Goal: Task Accomplishment & Management: Manage account settings

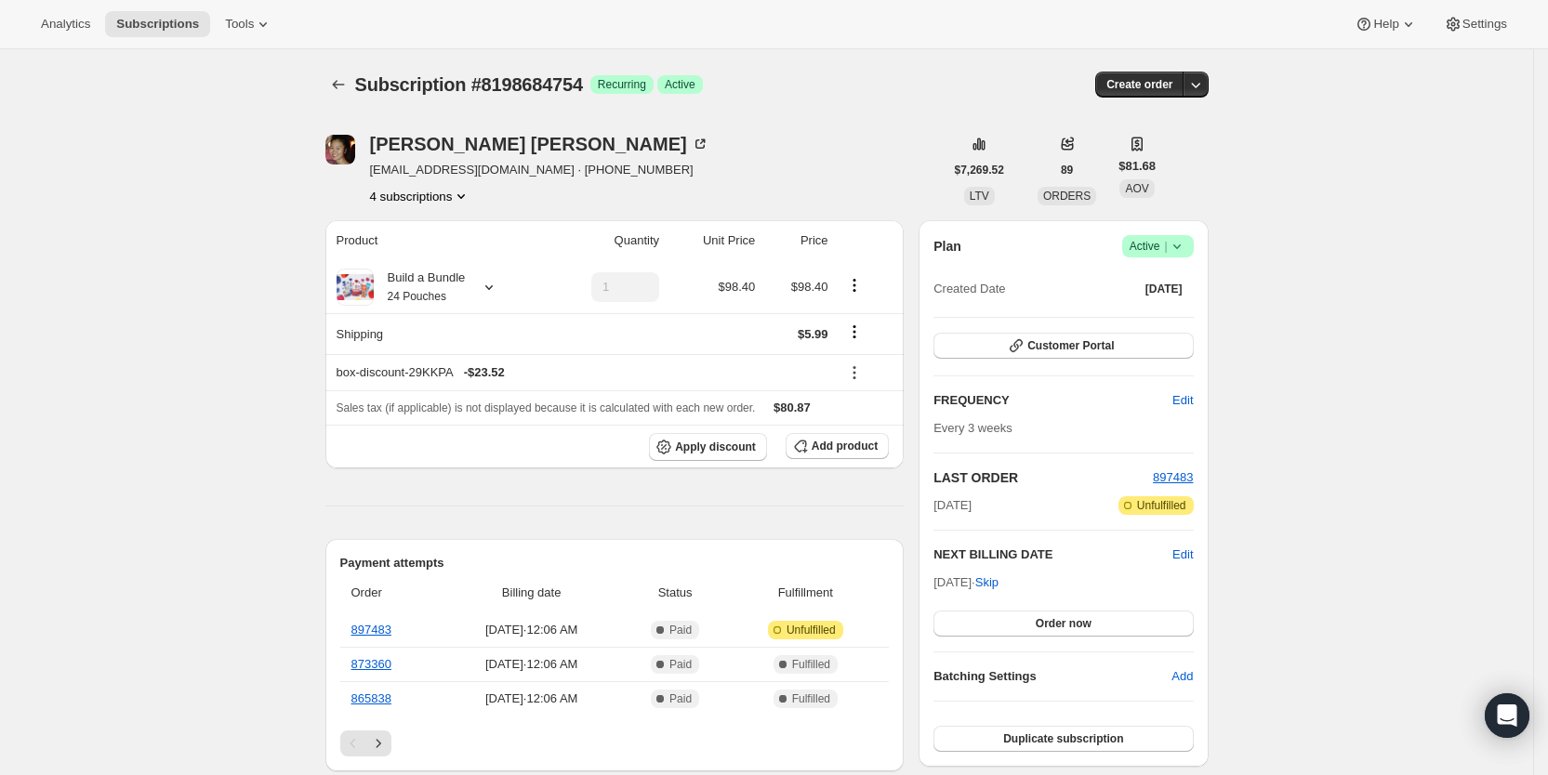
scroll to position [941, 0]
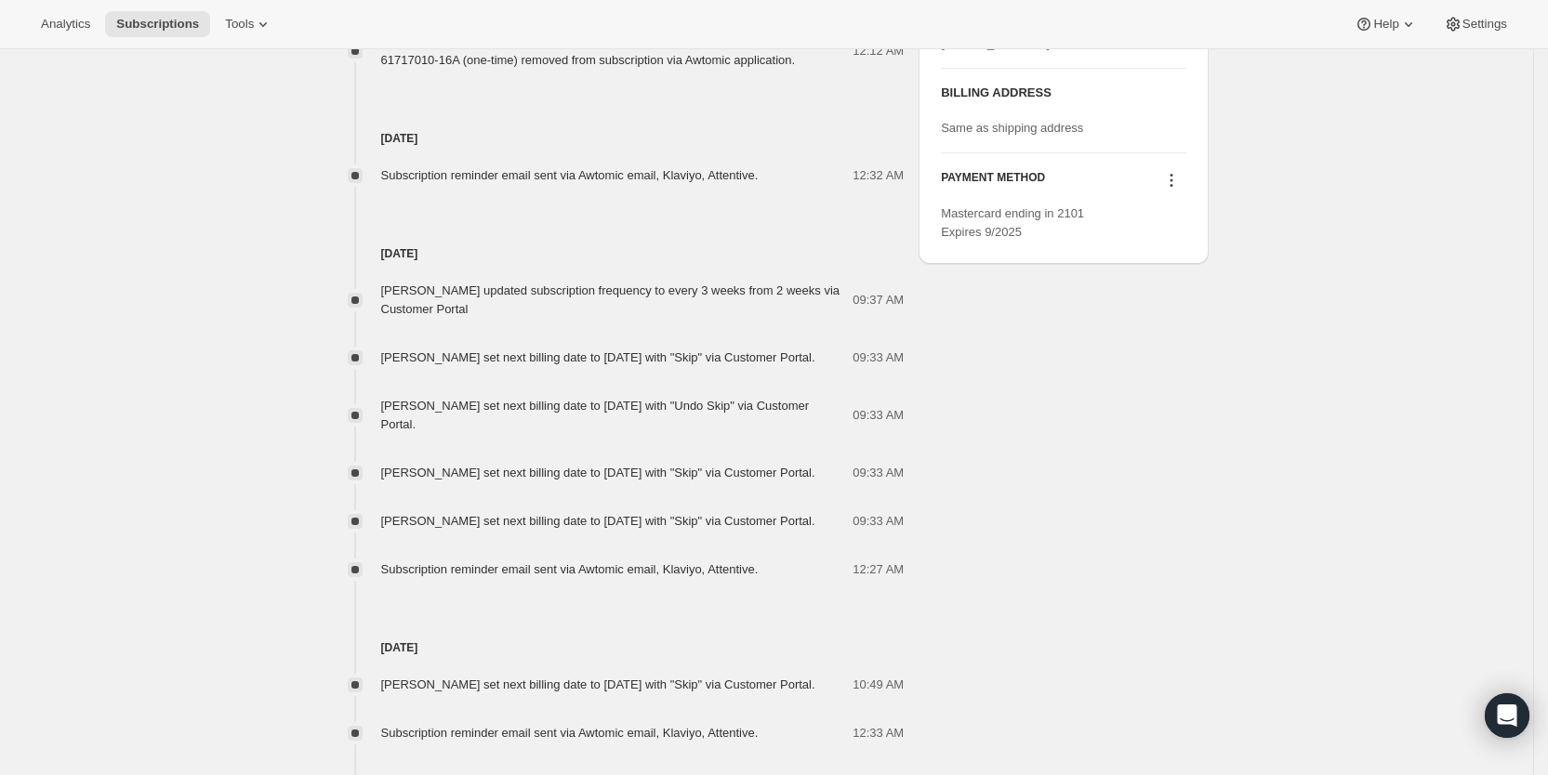
click at [154, 19] on span "Subscriptions" at bounding box center [157, 24] width 83 height 15
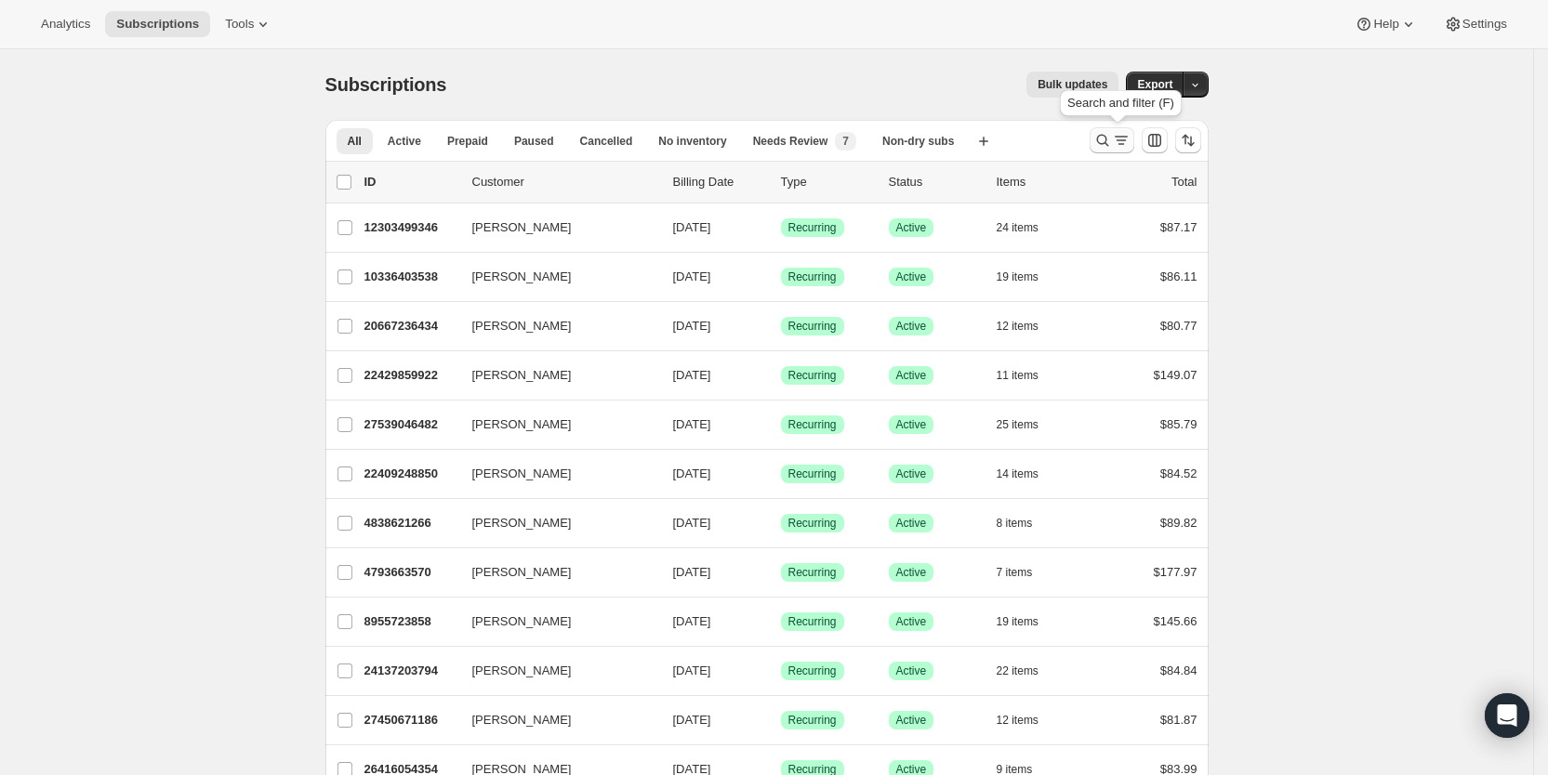
click at [1108, 139] on icon "Search and filter results" at bounding box center [1102, 140] width 19 height 19
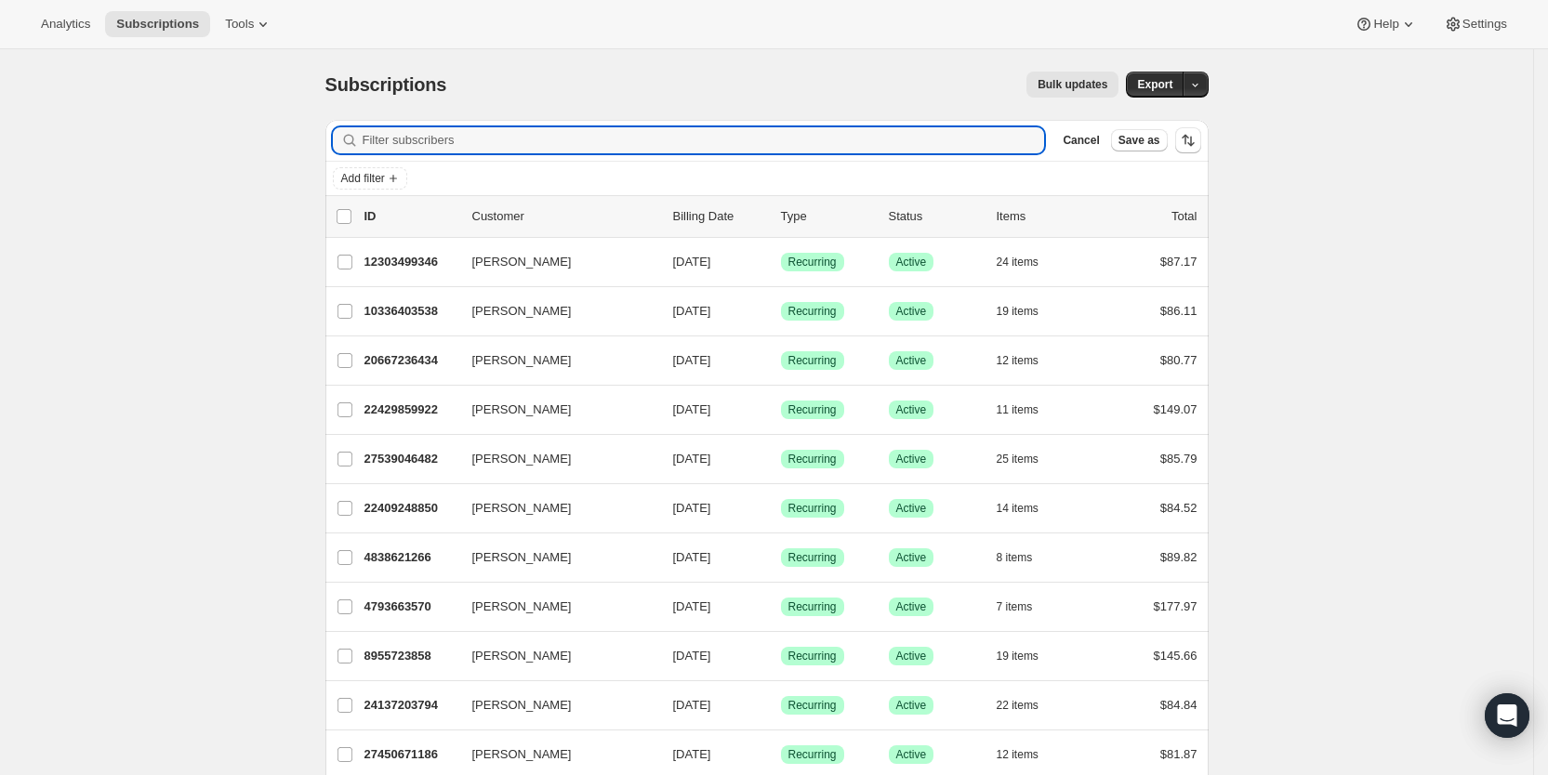
paste input "[EMAIL_ADDRESS][DOMAIN_NAME]"
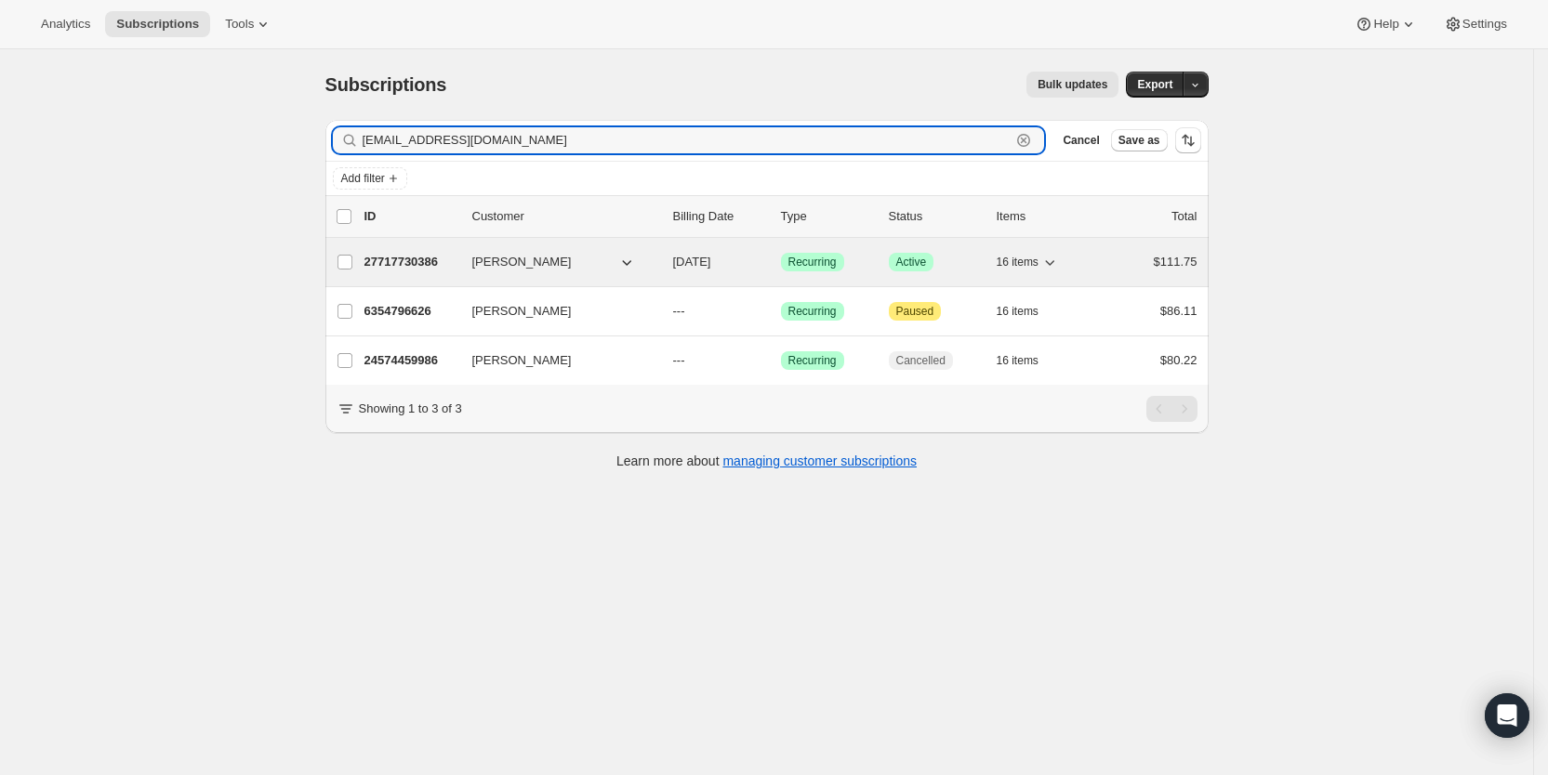
type input "[EMAIL_ADDRESS][DOMAIN_NAME]"
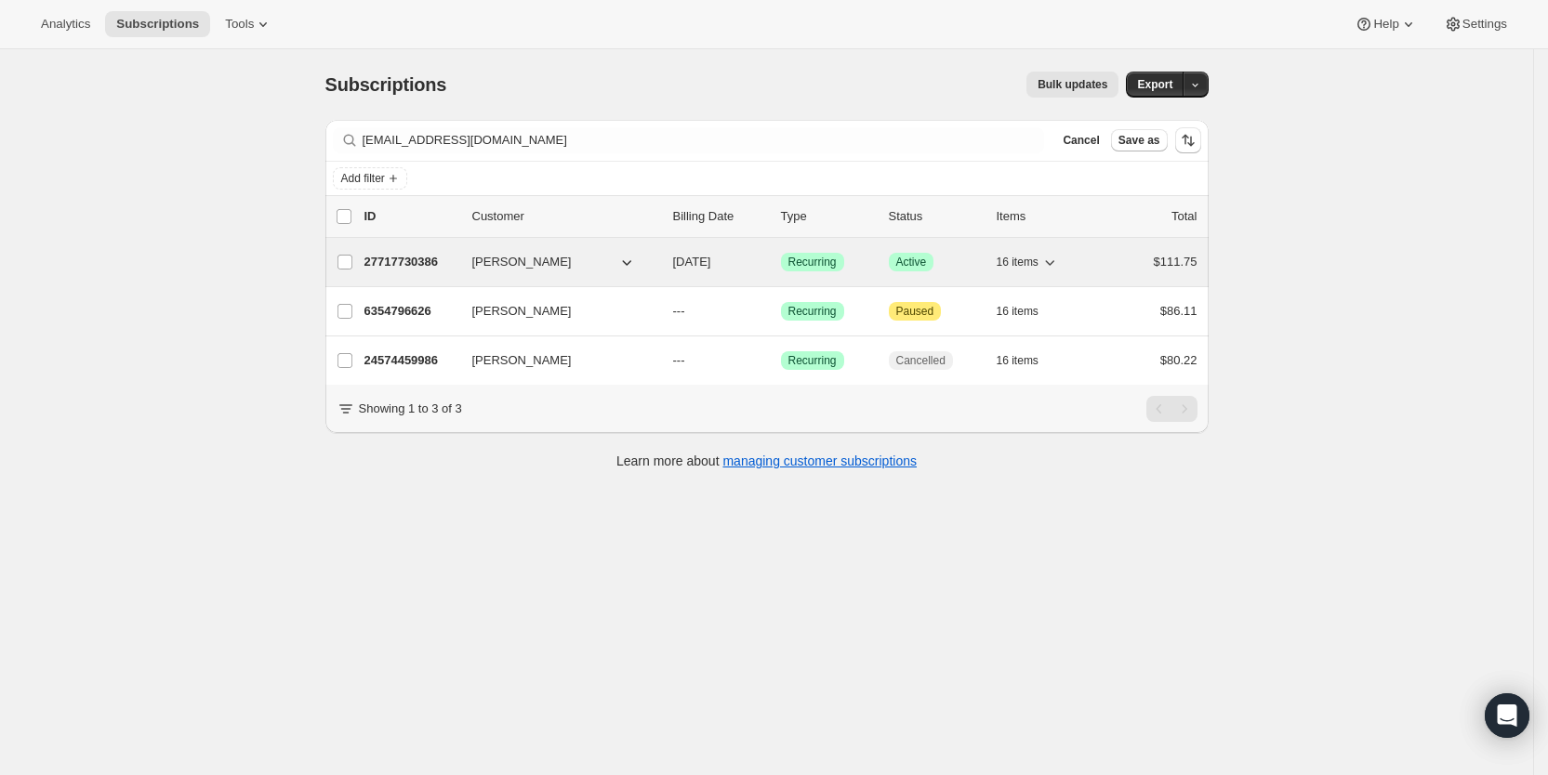
click at [711, 261] on span "[DATE]" at bounding box center [692, 262] width 38 height 14
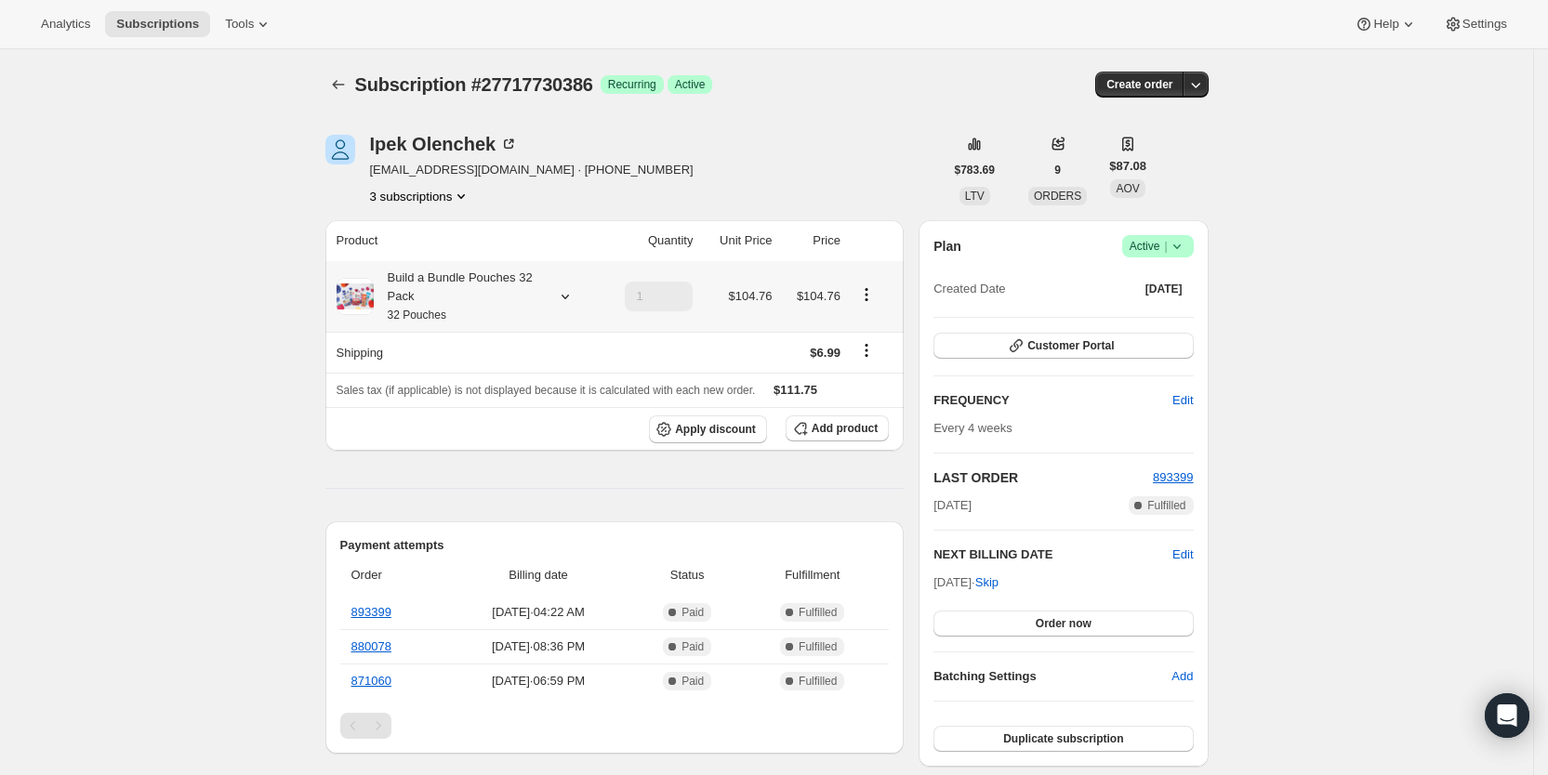
click at [573, 298] on icon at bounding box center [565, 296] width 19 height 19
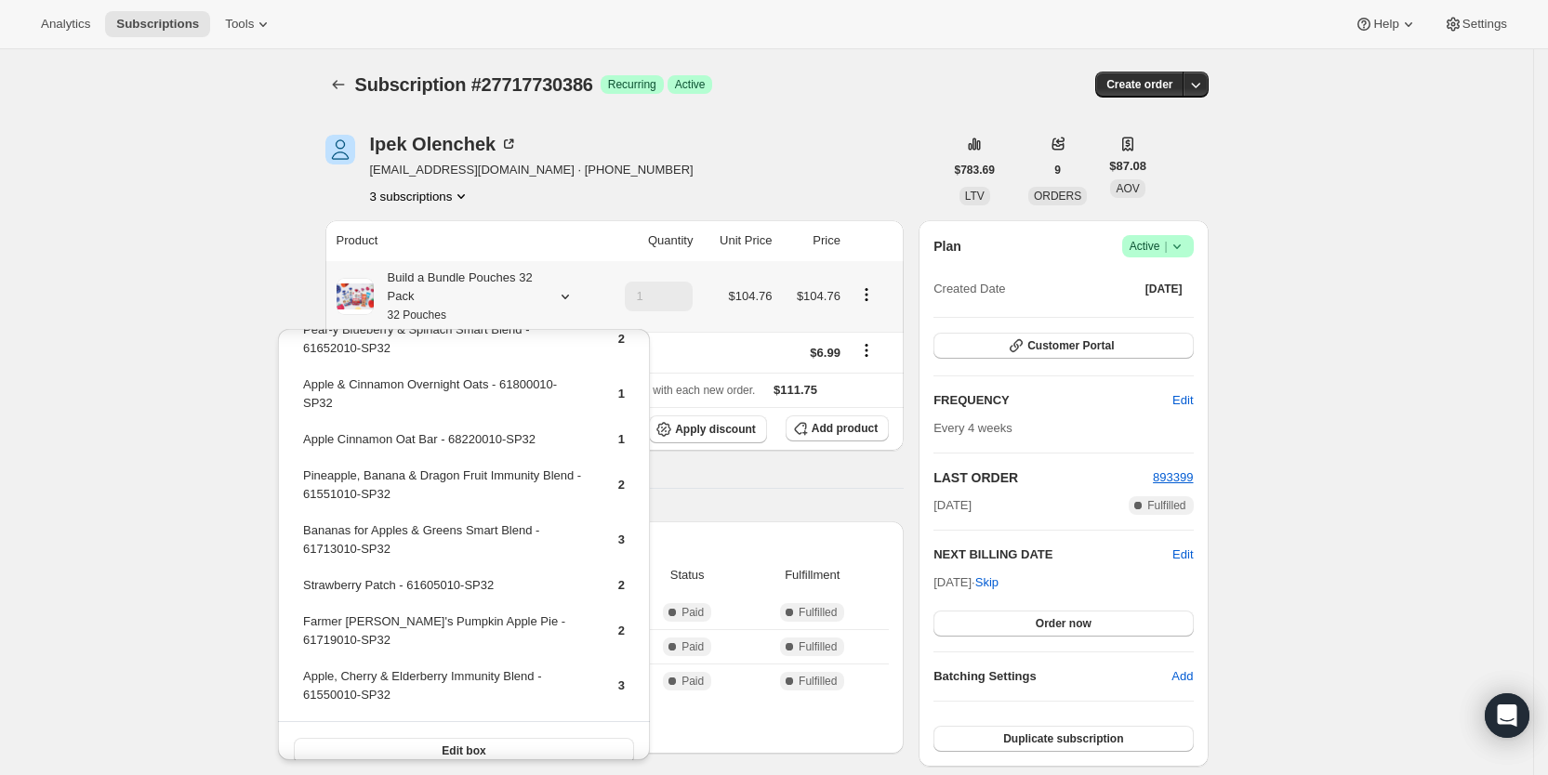
scroll to position [399, 0]
click at [462, 743] on span "Edit box" at bounding box center [464, 750] width 44 height 15
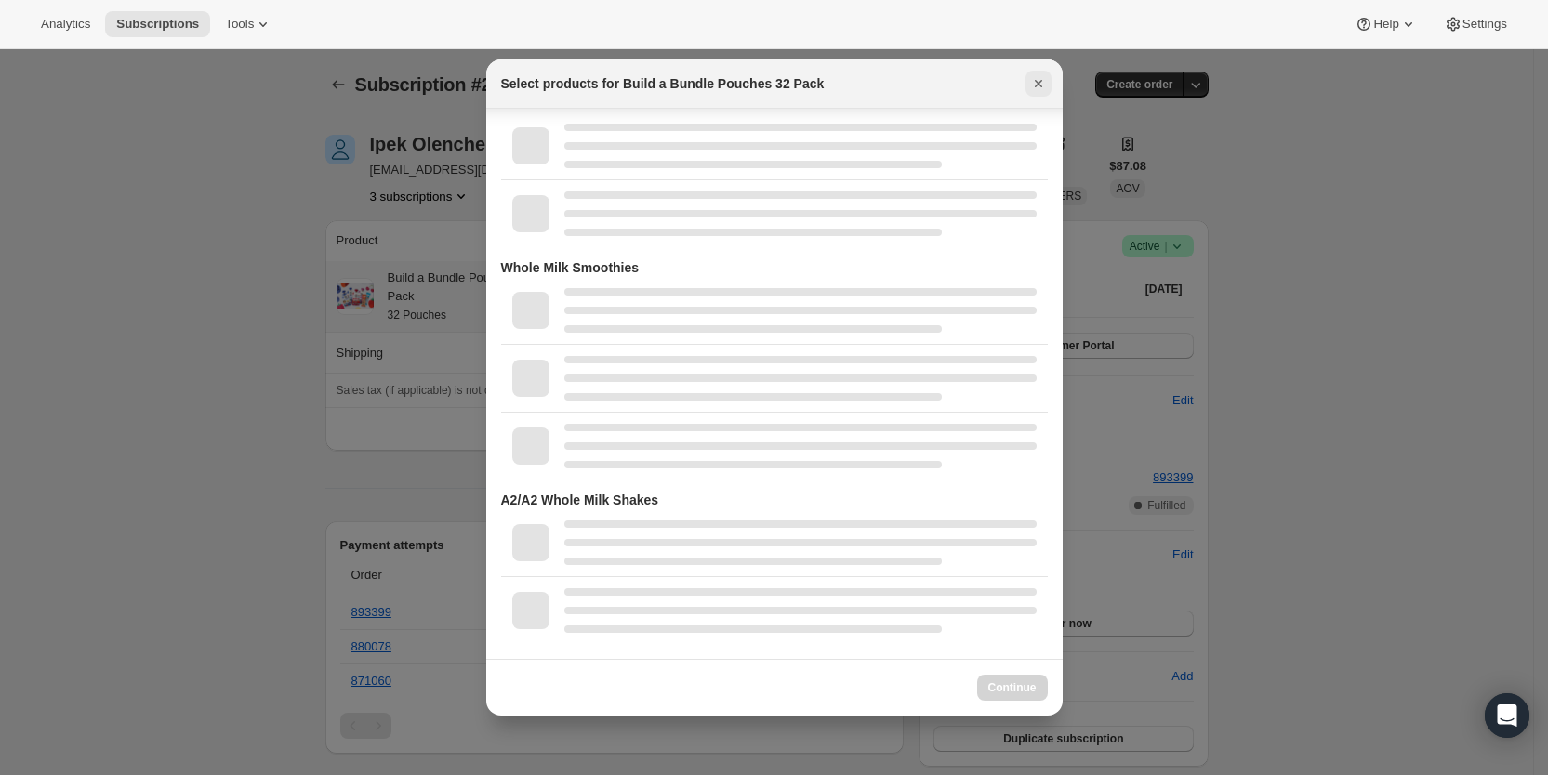
scroll to position [3282, 0]
click at [1039, 84] on icon "Close" at bounding box center [1037, 83] width 7 height 7
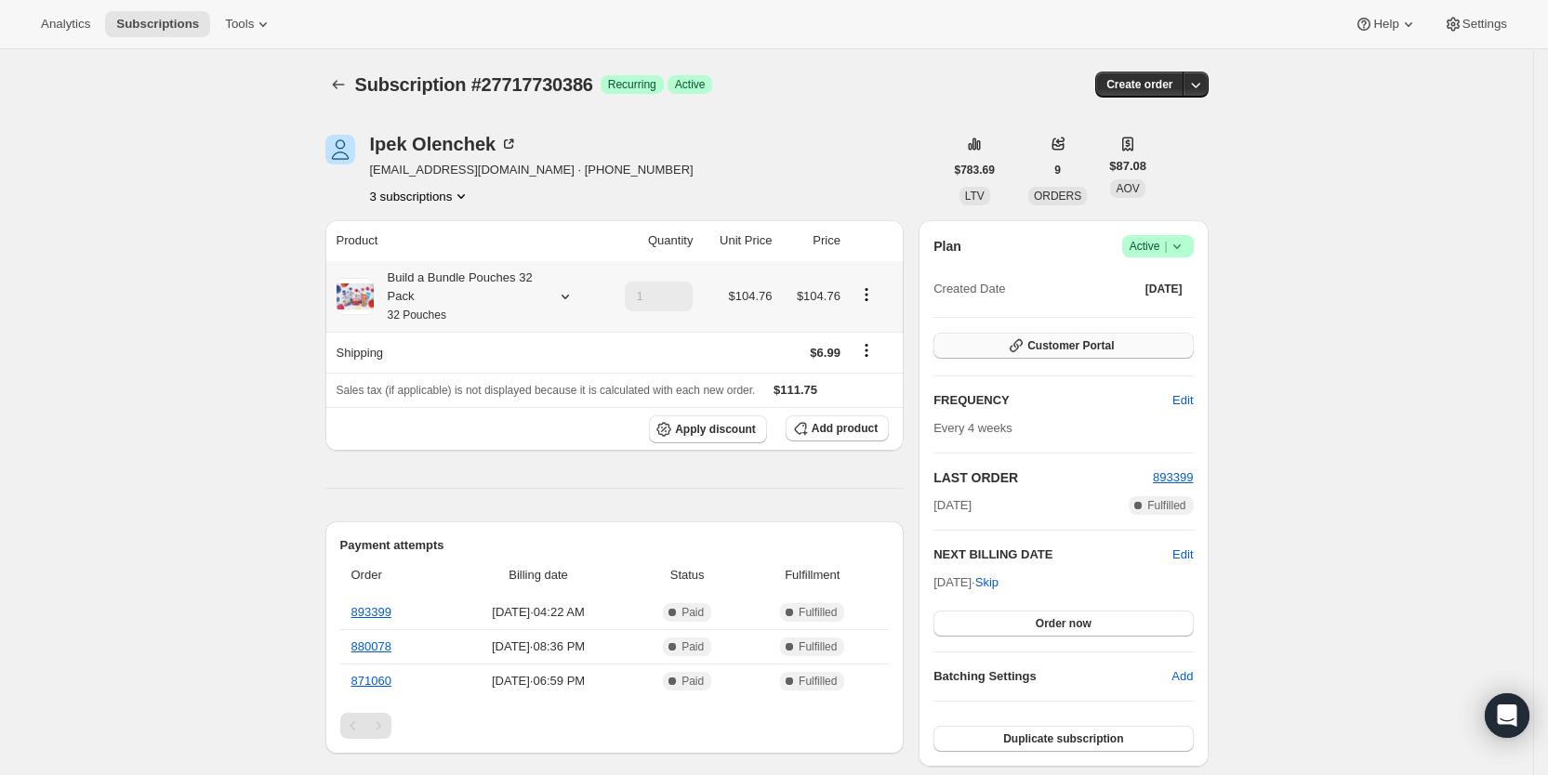
click at [1077, 350] on span "Customer Portal" at bounding box center [1070, 345] width 86 height 15
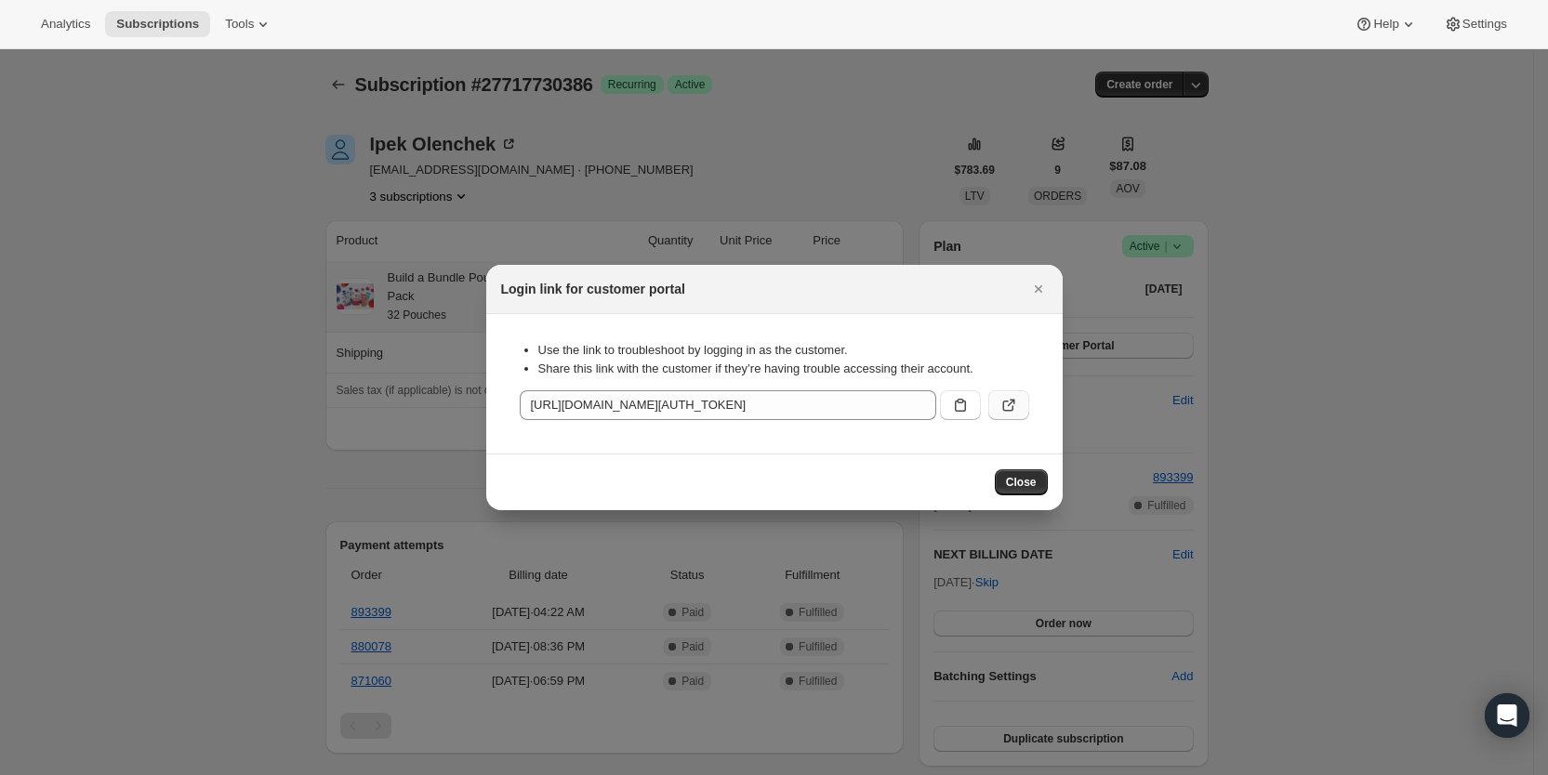
click at [1001, 401] on button ":r6eu:" at bounding box center [1008, 405] width 41 height 30
click at [1036, 293] on icon "Close" at bounding box center [1038, 289] width 19 height 19
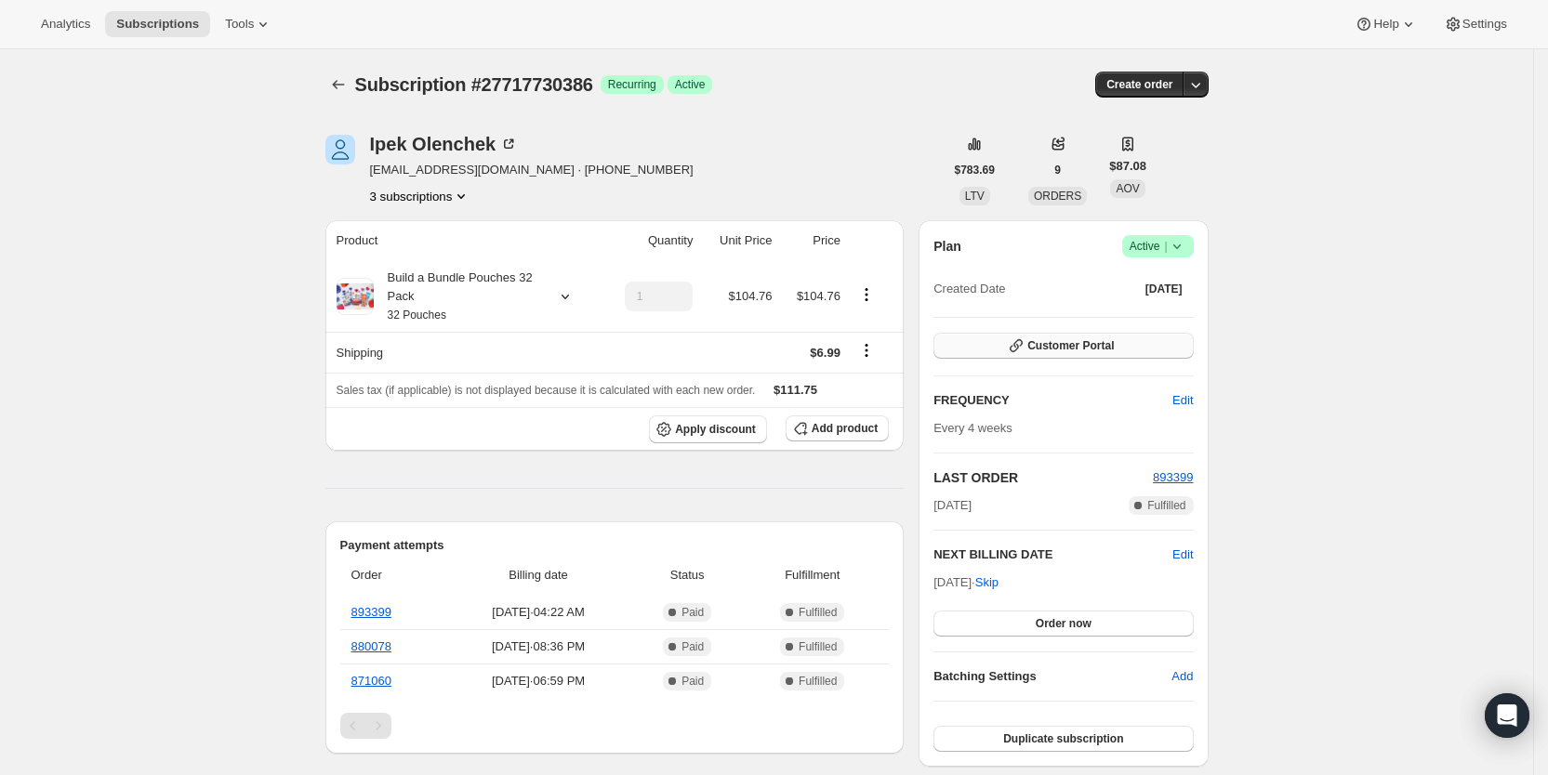
click at [1131, 346] on button "Customer Portal" at bounding box center [1062, 346] width 259 height 26
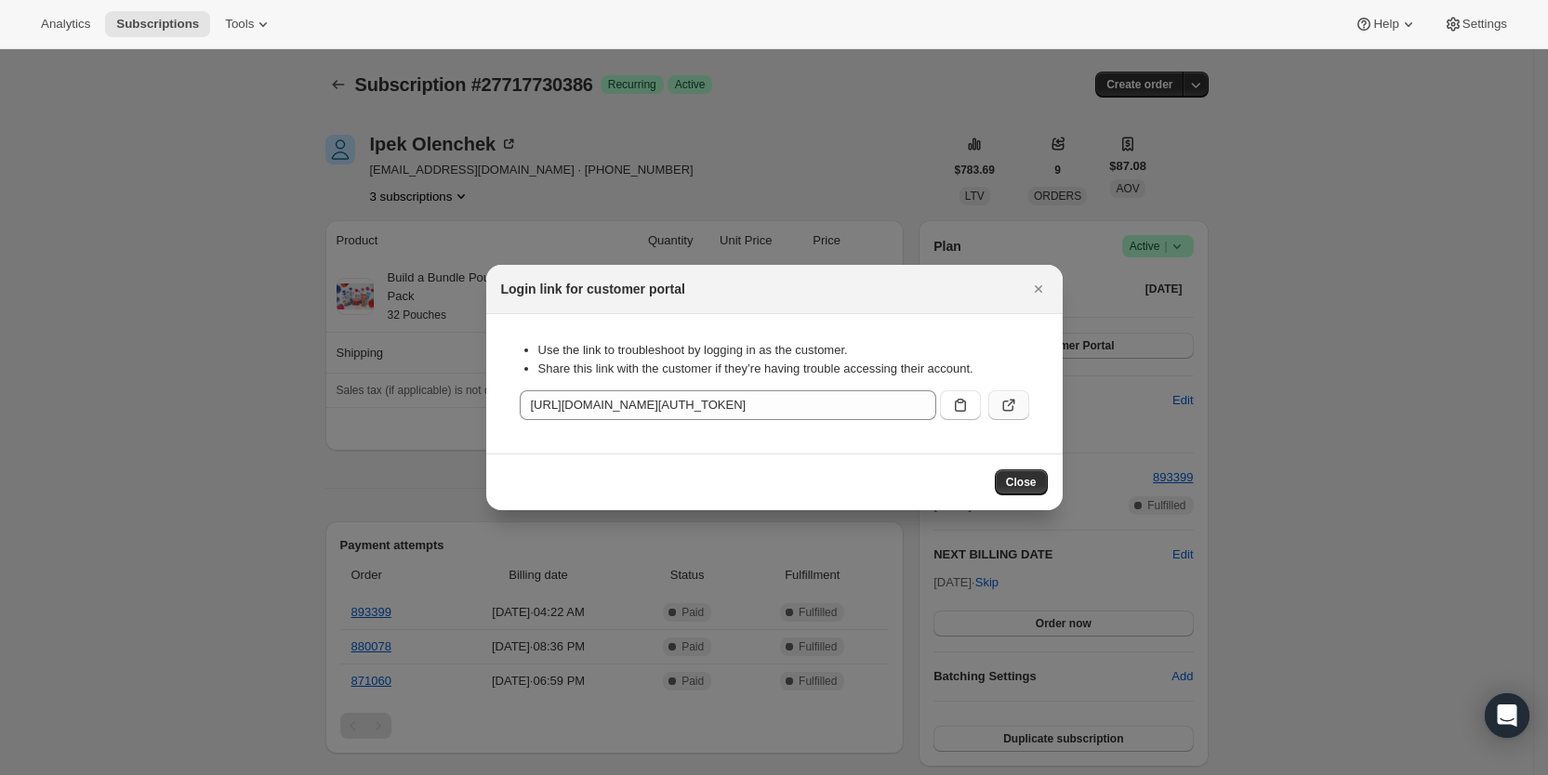
click at [1012, 398] on icon ":r6eu:" at bounding box center [1008, 405] width 19 height 19
click at [1044, 287] on icon "Close" at bounding box center [1038, 289] width 19 height 19
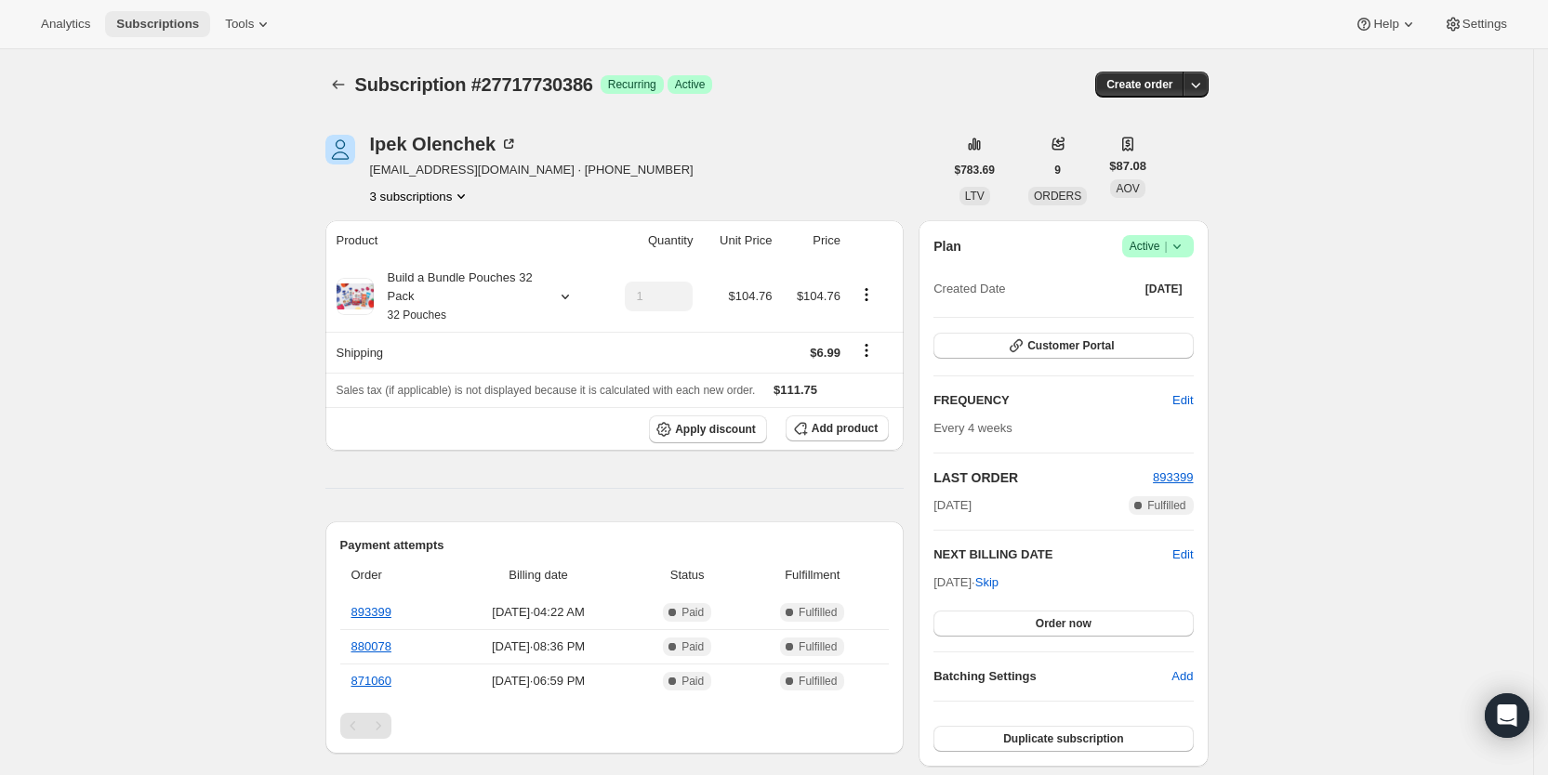
click at [183, 11] on button "Subscriptions" at bounding box center [157, 24] width 105 height 26
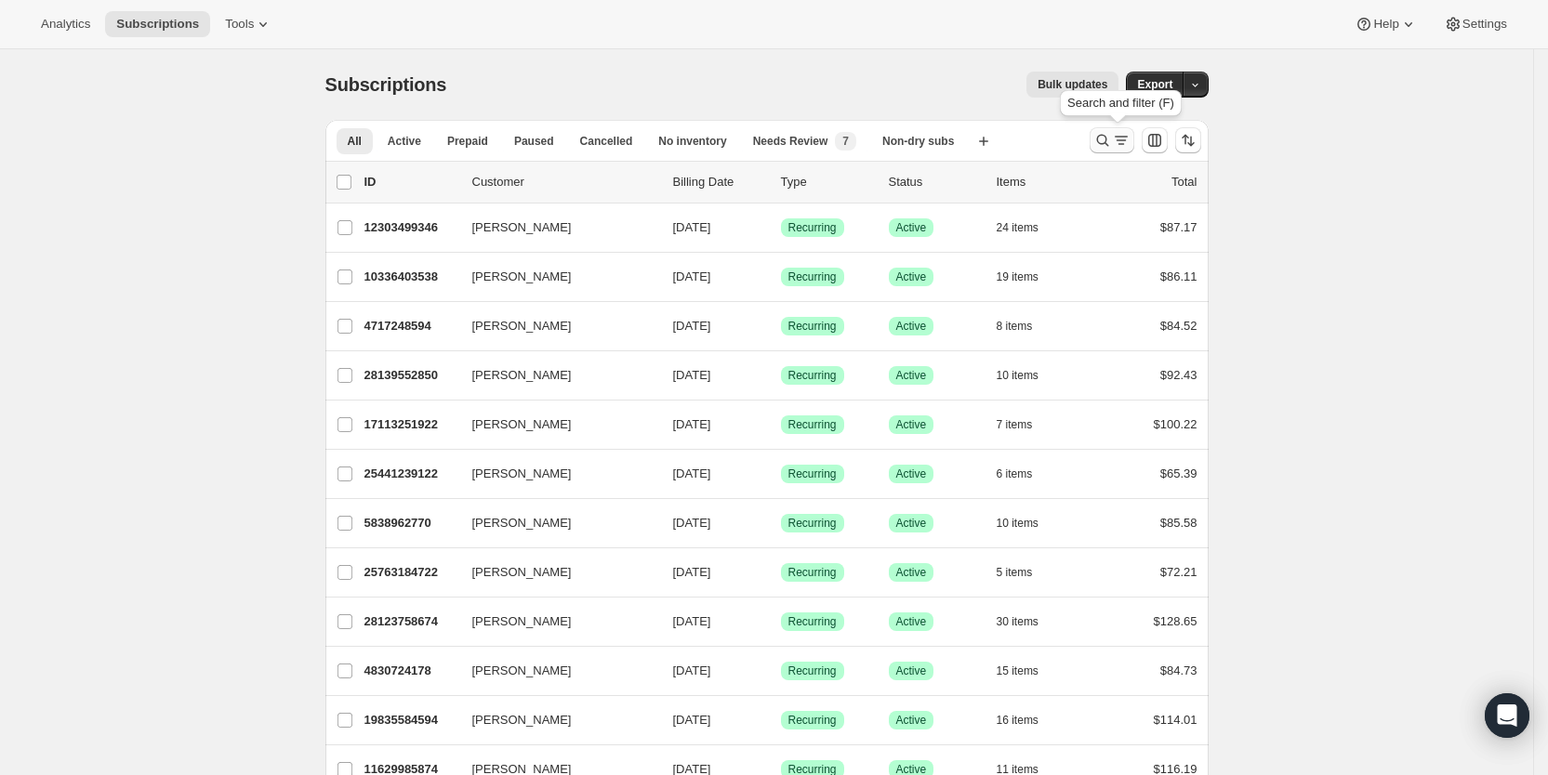
click at [1112, 141] on icon "Search and filter results" at bounding box center [1102, 140] width 19 height 19
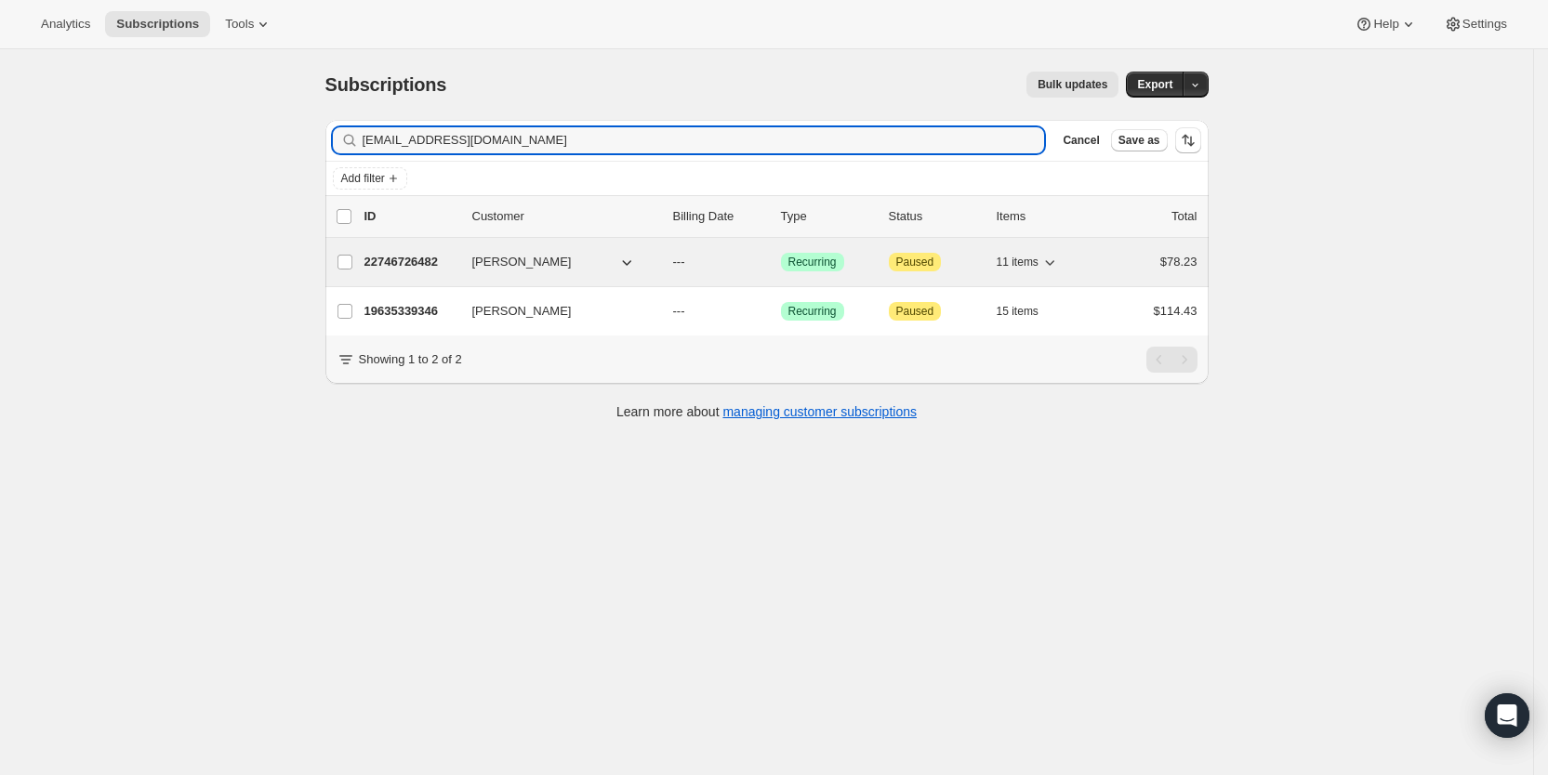
type input "[EMAIL_ADDRESS][DOMAIN_NAME]"
click at [679, 264] on div "22746726482 [PERSON_NAME] --- Success Recurring Attention Paused 11 items $78.23" at bounding box center [780, 262] width 833 height 26
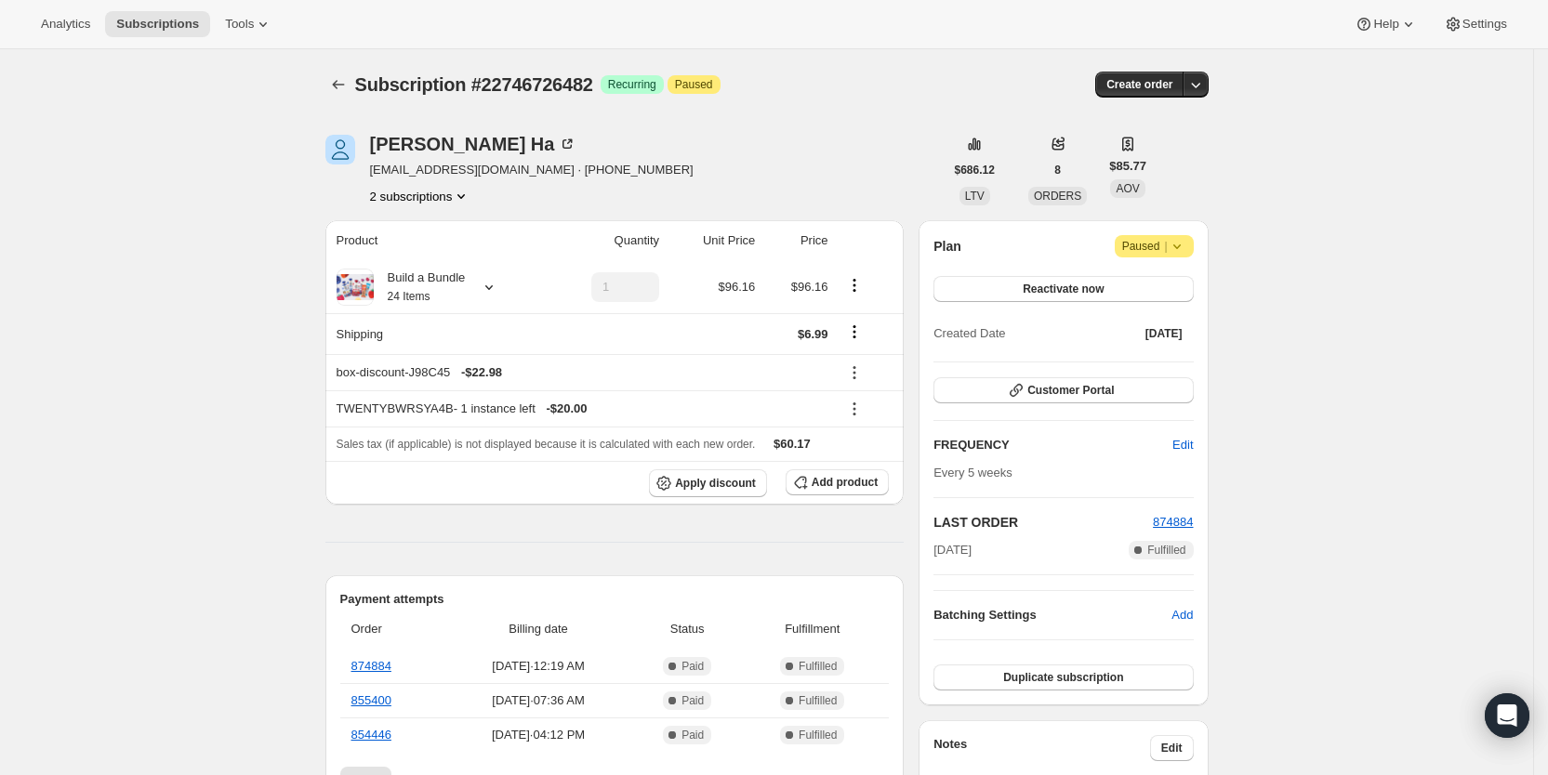
click at [433, 200] on button "2 subscriptions" at bounding box center [420, 196] width 101 height 19
click at [417, 231] on span "19635339346" at bounding box center [401, 231] width 74 height 14
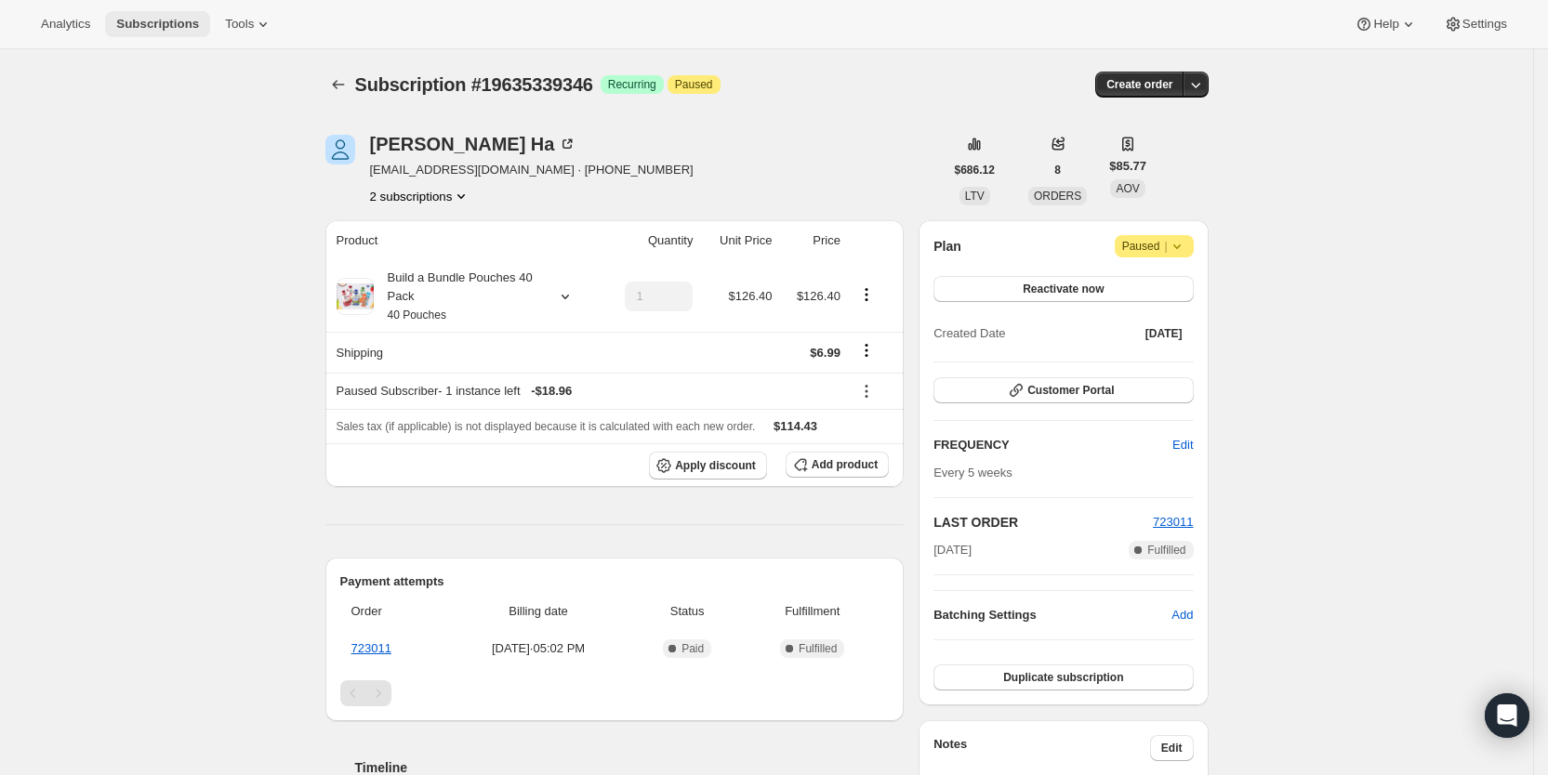
click at [161, 25] on span "Subscriptions" at bounding box center [157, 24] width 83 height 15
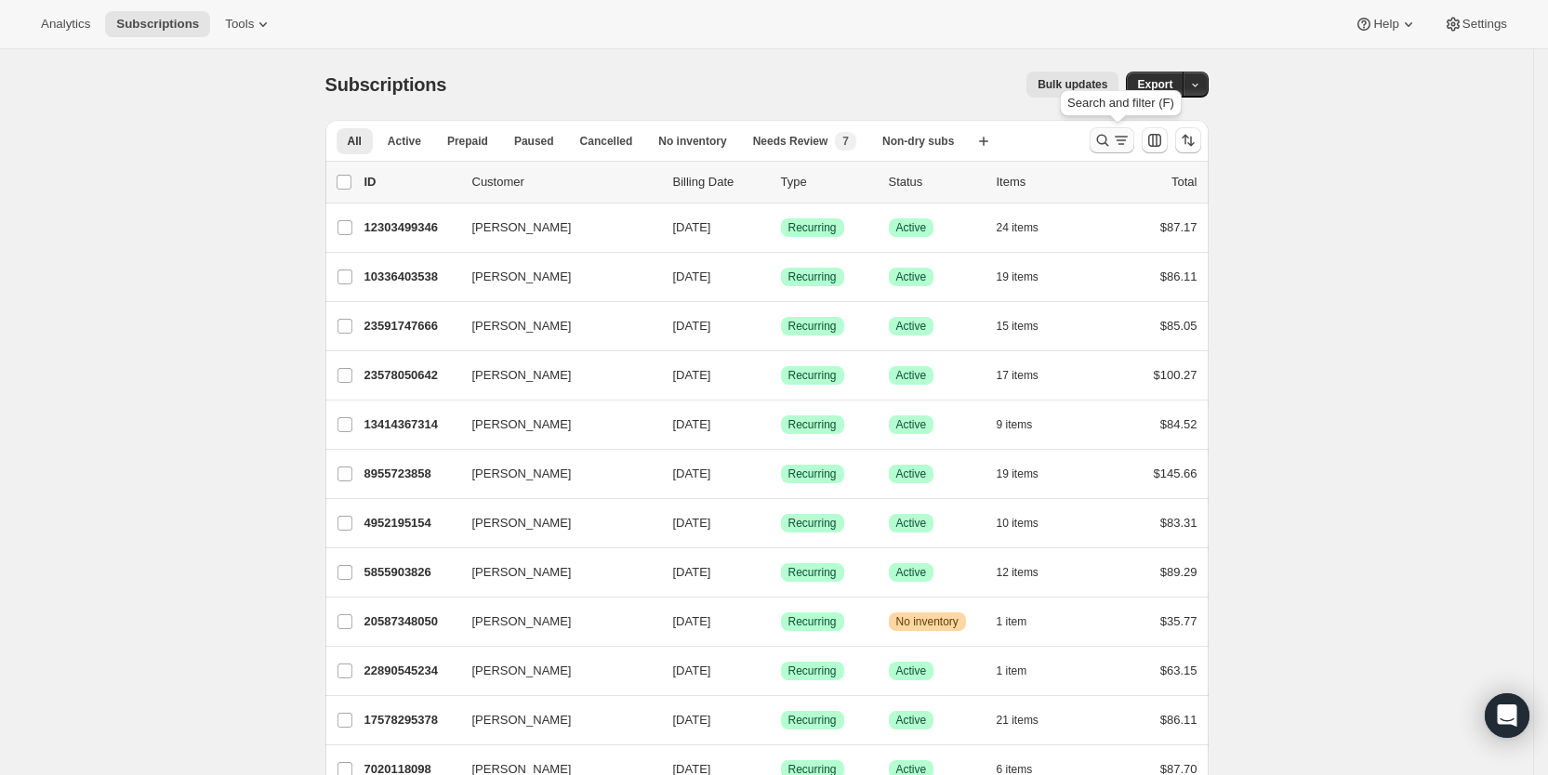
click at [1124, 139] on icon "Search and filter results" at bounding box center [1121, 140] width 19 height 19
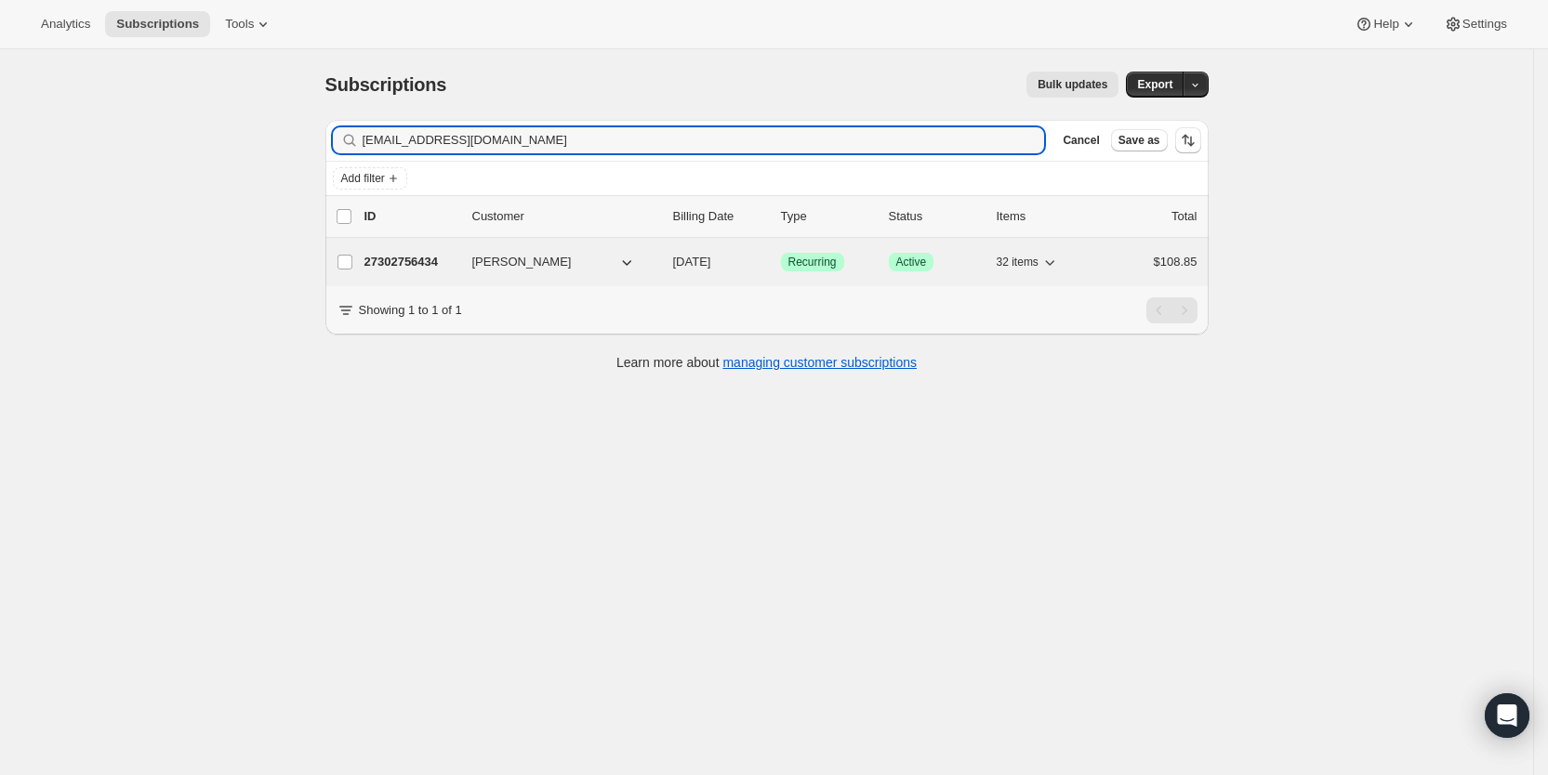
type input "[EMAIL_ADDRESS][DOMAIN_NAME]"
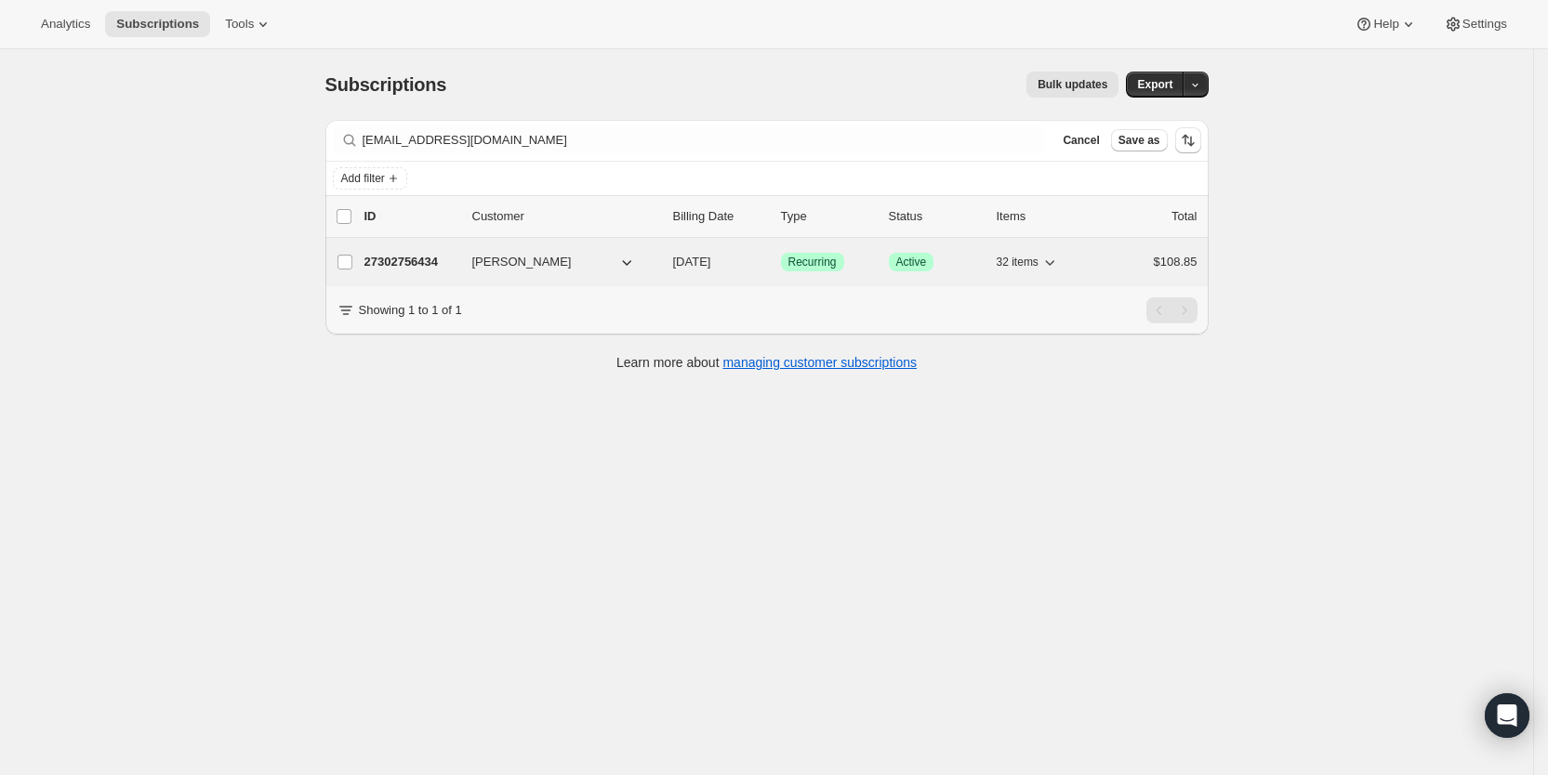
click at [711, 267] on span "[DATE]" at bounding box center [692, 262] width 38 height 14
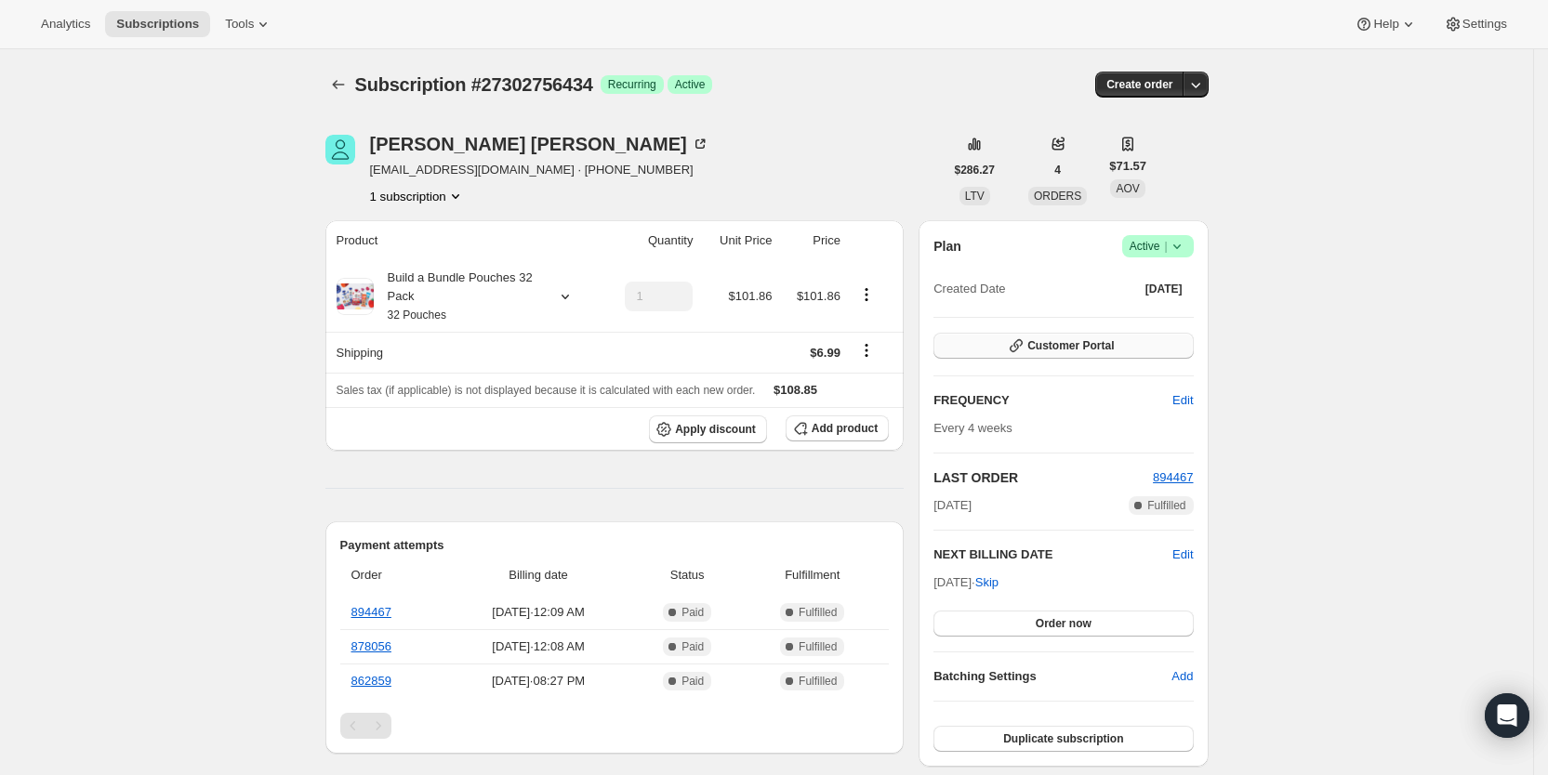
click at [1111, 343] on span "Customer Portal" at bounding box center [1070, 345] width 86 height 15
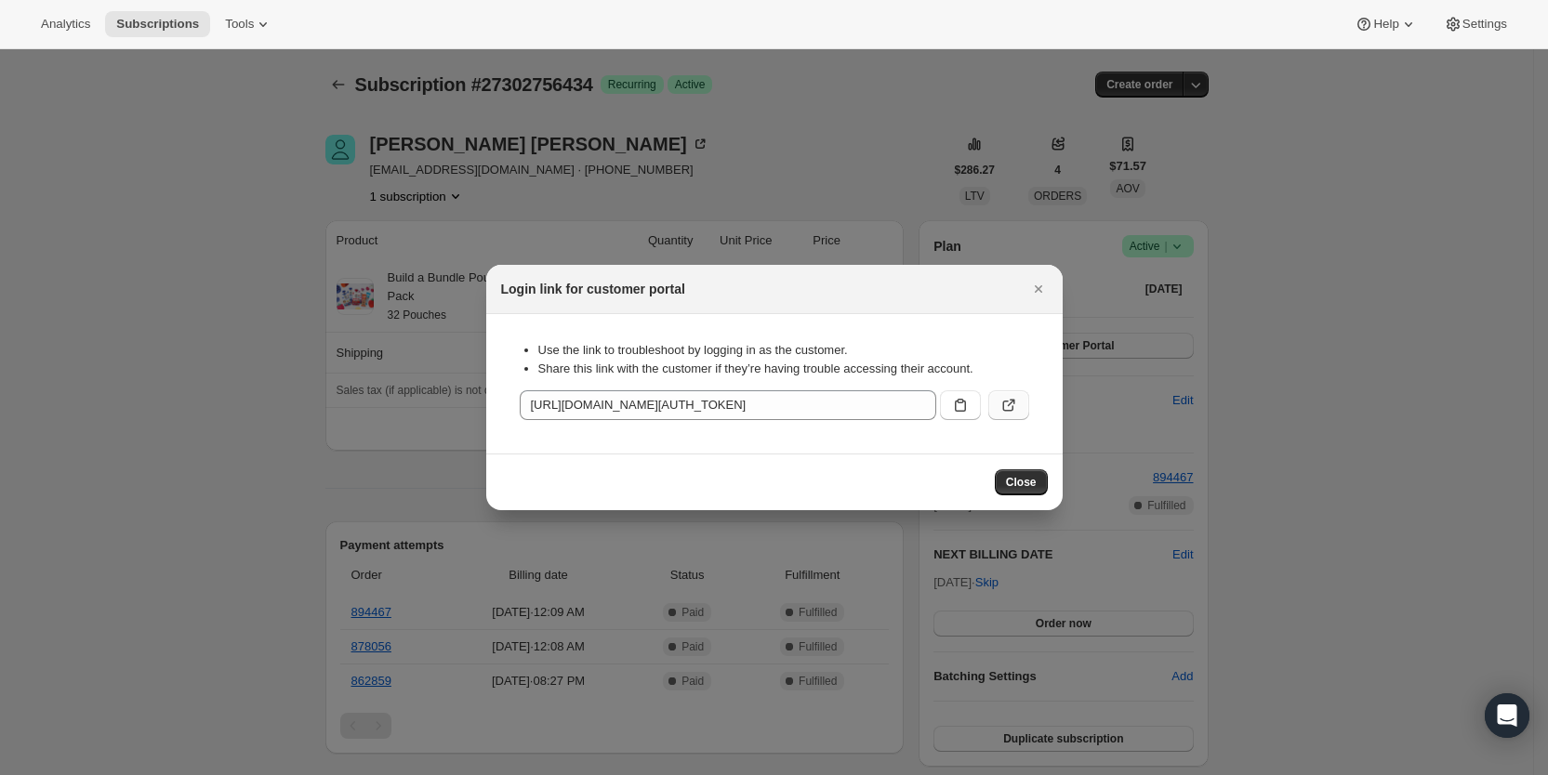
click at [1011, 398] on icon ":r7fg:" at bounding box center [1008, 405] width 19 height 19
click at [1018, 397] on button ":r7fg:" at bounding box center [1008, 405] width 41 height 30
